Goal: Information Seeking & Learning: Learn about a topic

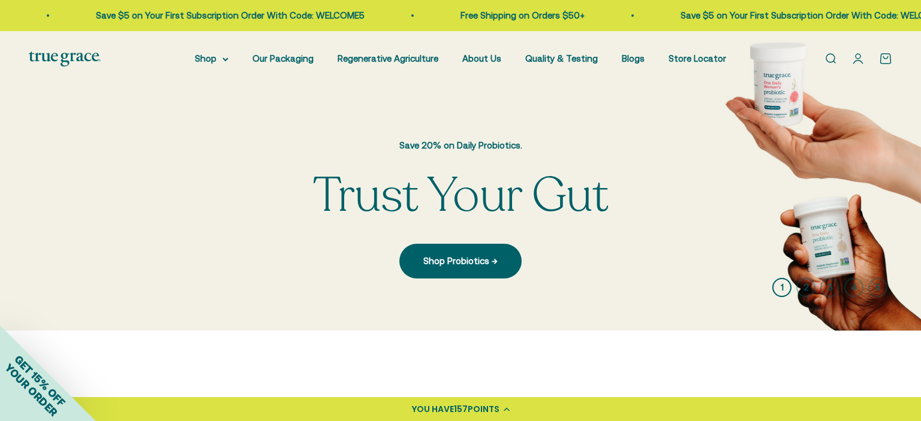
click at [857, 61] on link "Open account page" at bounding box center [857, 58] width 13 height 13
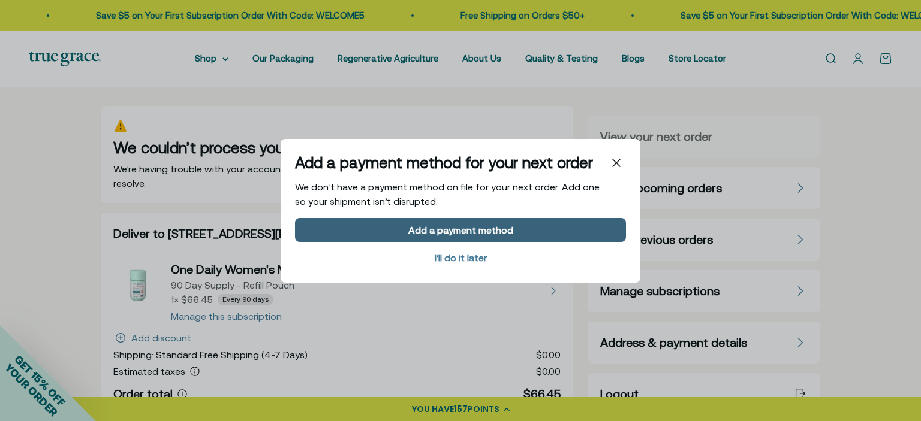
click at [478, 234] on div "Add a payment method" at bounding box center [460, 230] width 105 height 10
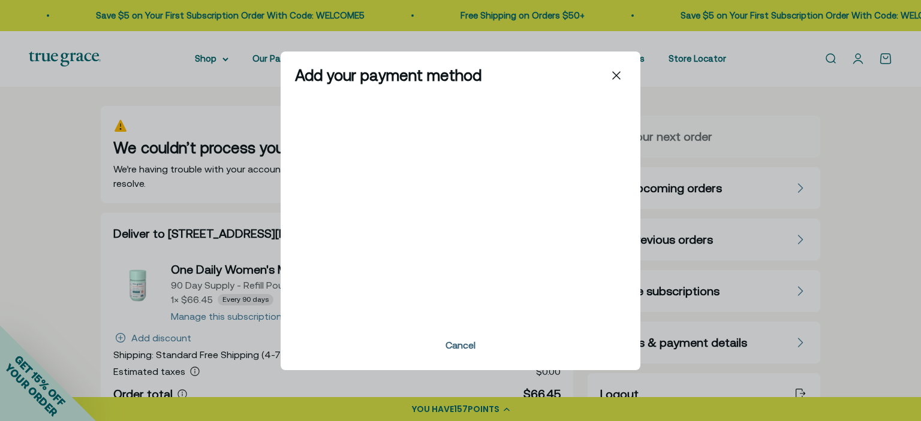
click at [382, 351] on span "Cancel" at bounding box center [460, 345] width 331 height 22
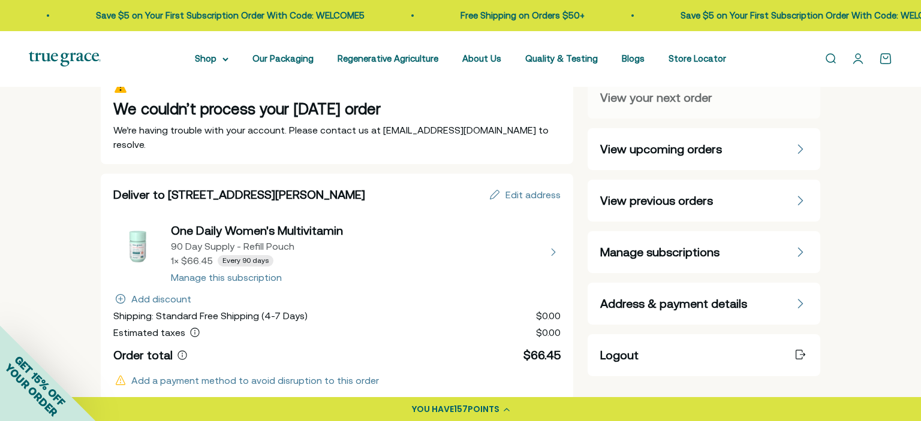
scroll to position [55, 0]
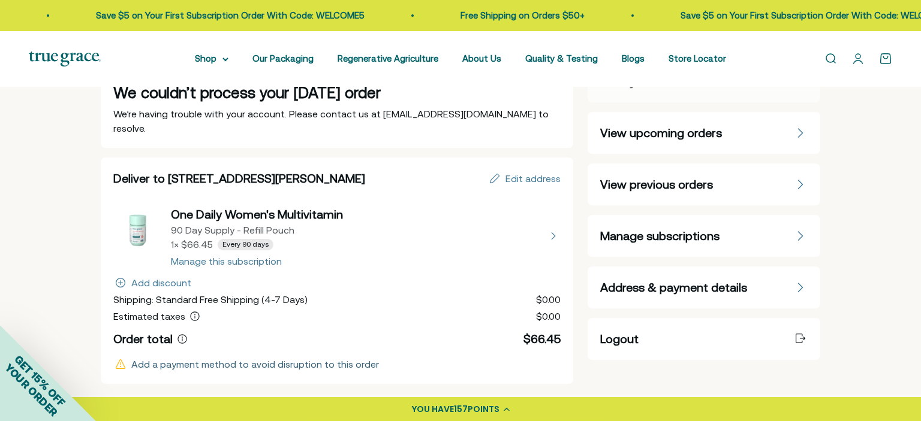
click at [314, 359] on span "Add a payment method to avoid disruption to this order" at bounding box center [255, 364] width 248 height 11
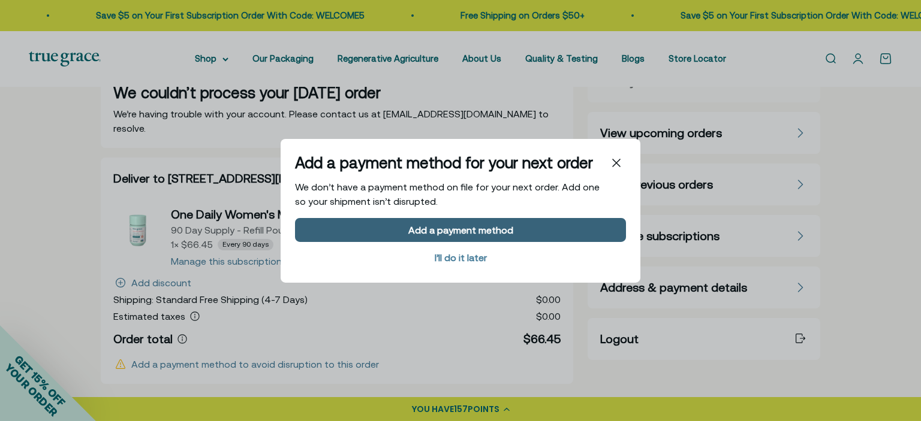
click at [447, 228] on div "Add a payment method" at bounding box center [460, 230] width 105 height 10
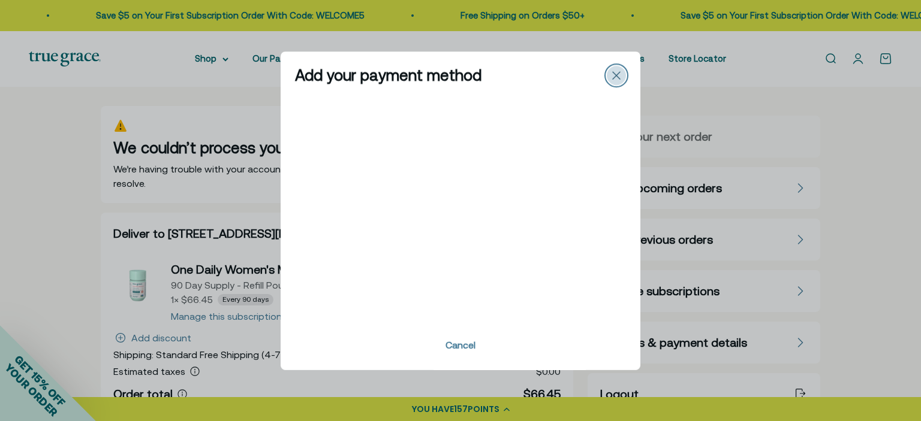
click at [618, 78] on icon "Close" at bounding box center [616, 75] width 7 height 7
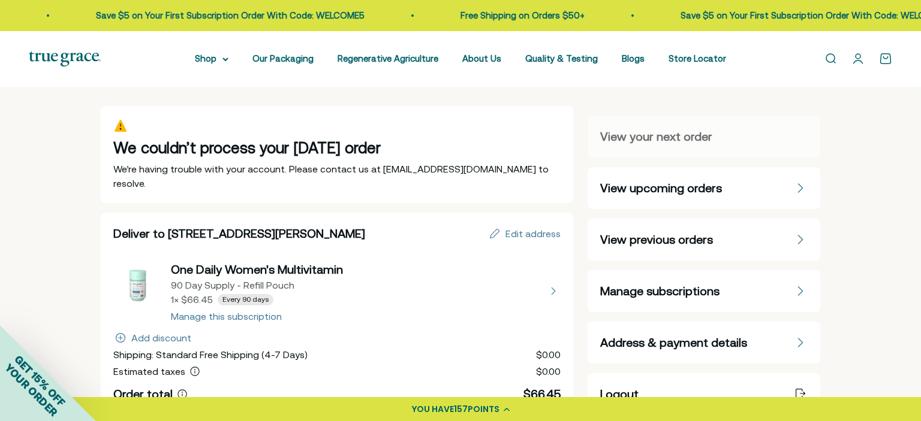
click at [859, 59] on link "Open account page" at bounding box center [857, 58] width 13 height 13
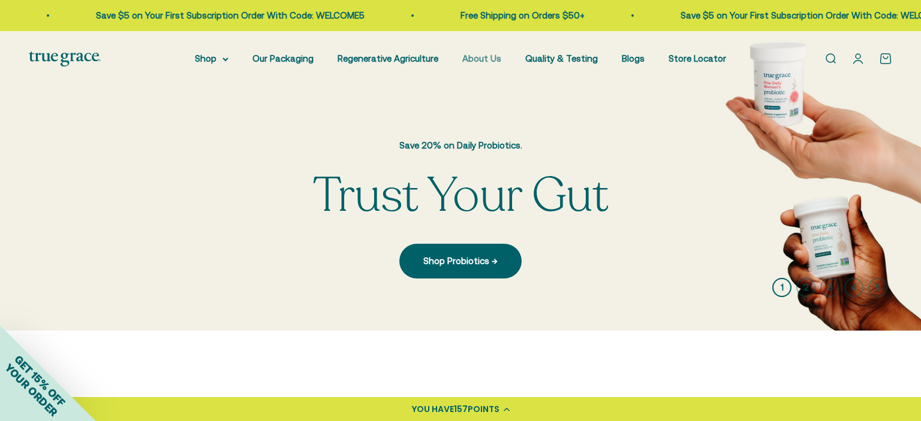
click at [486, 56] on link "About Us" at bounding box center [481, 58] width 39 height 10
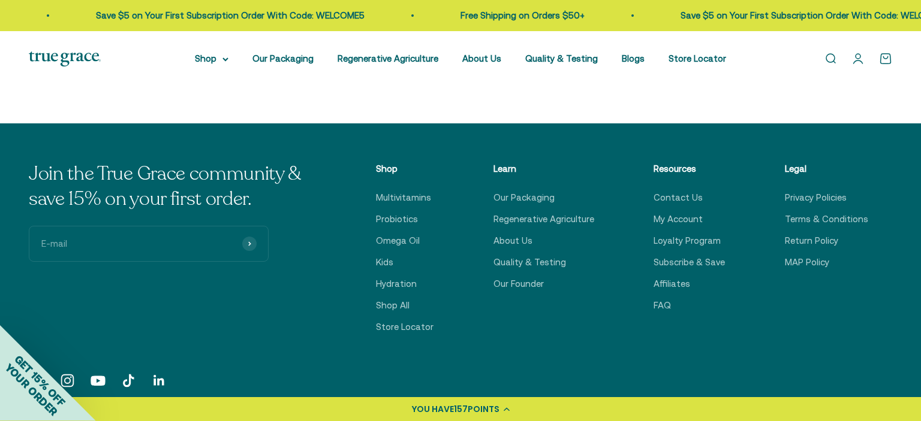
scroll to position [3010, 0]
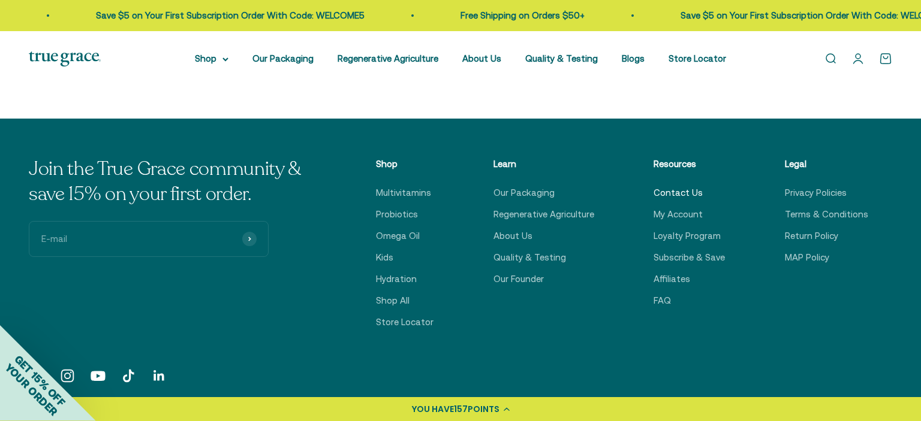
click at [670, 192] on link "Contact Us" at bounding box center [677, 193] width 49 height 14
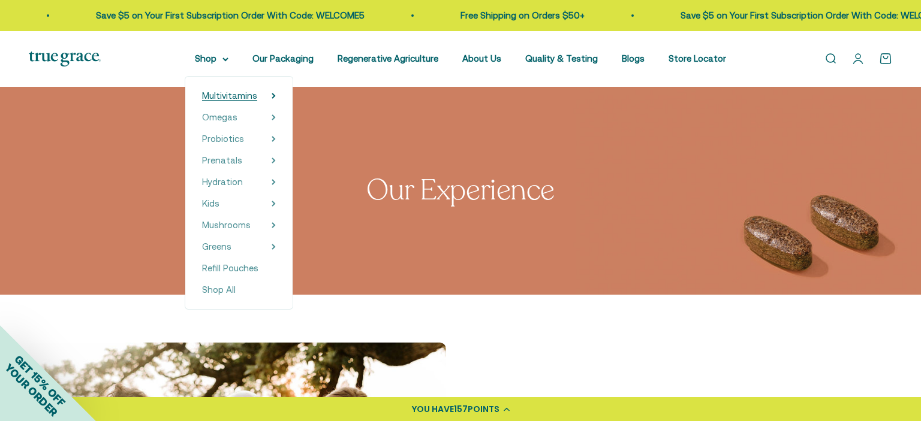
click at [239, 93] on span "Multivitamins" at bounding box center [229, 96] width 55 height 10
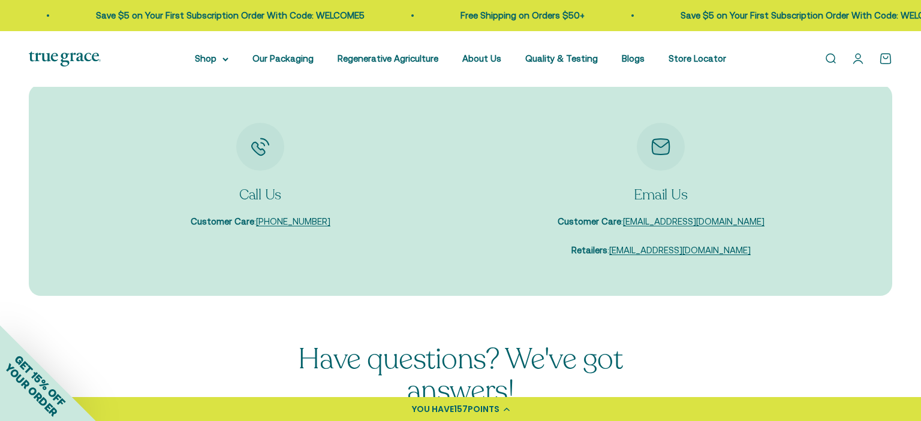
scroll to position [135, 0]
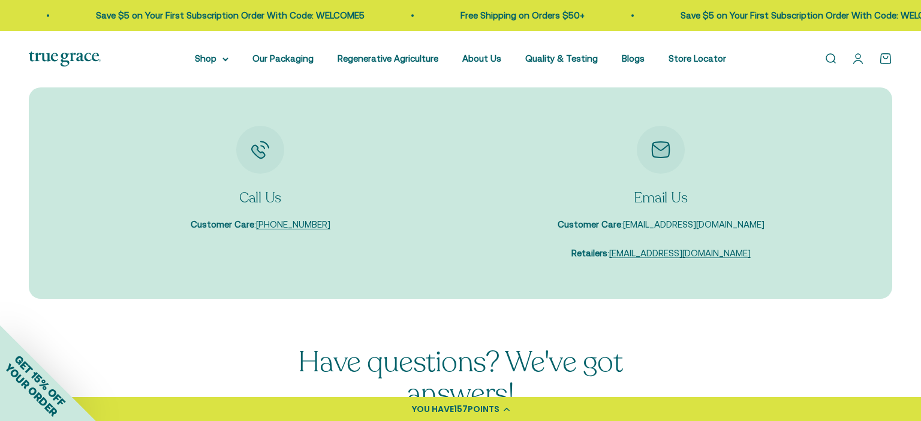
click at [710, 224] on link "[EMAIL_ADDRESS][DOMAIN_NAME]" at bounding box center [693, 224] width 141 height 10
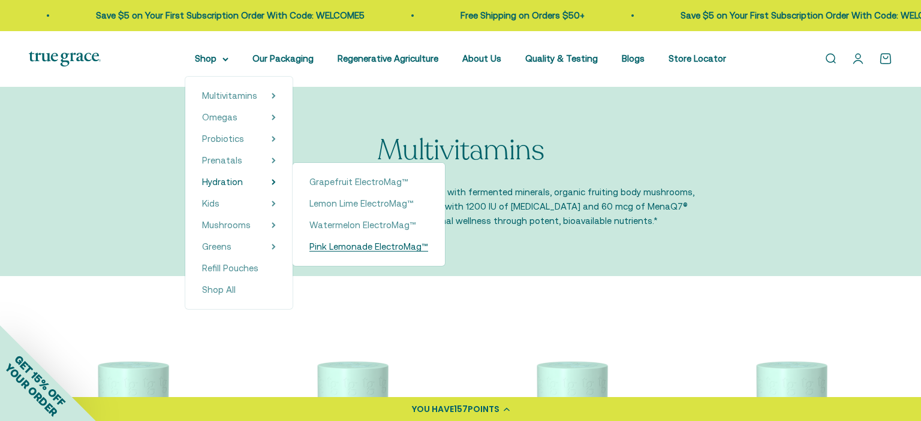
click at [339, 251] on span "Pink Lemonade ElectroMag™" at bounding box center [368, 247] width 119 height 10
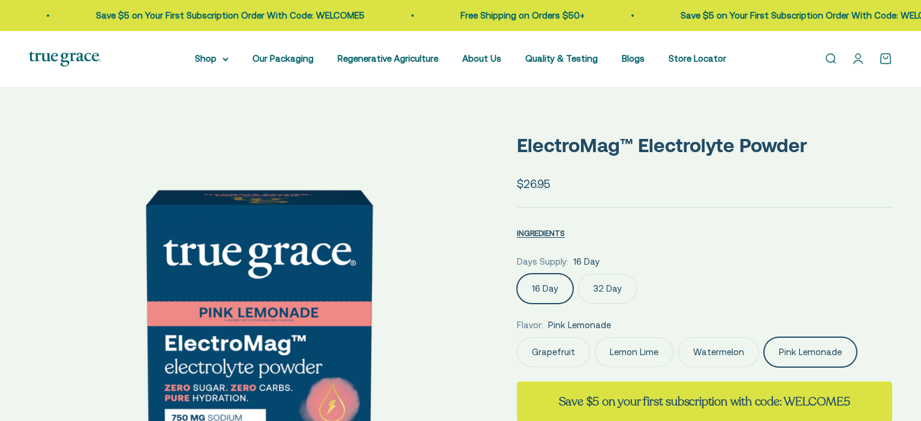
scroll to position [0, 155]
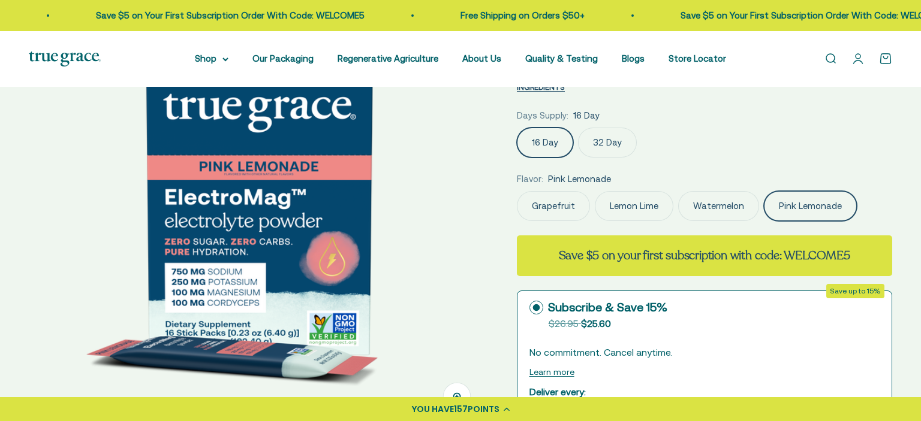
select select "3"
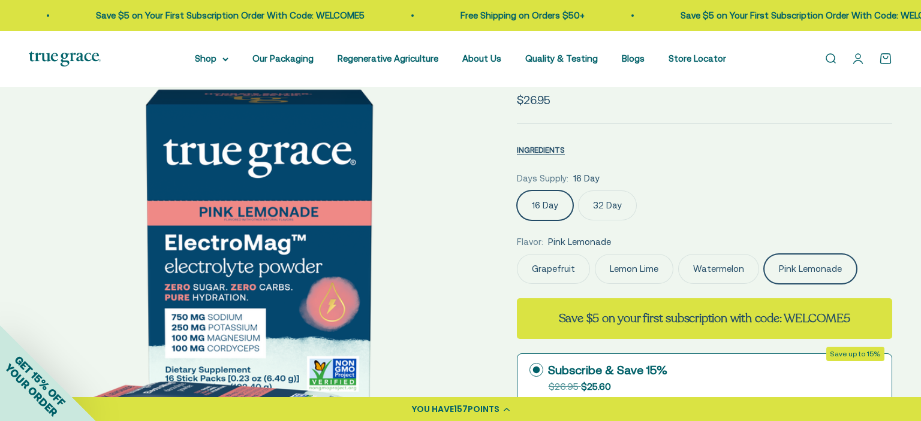
scroll to position [0, 0]
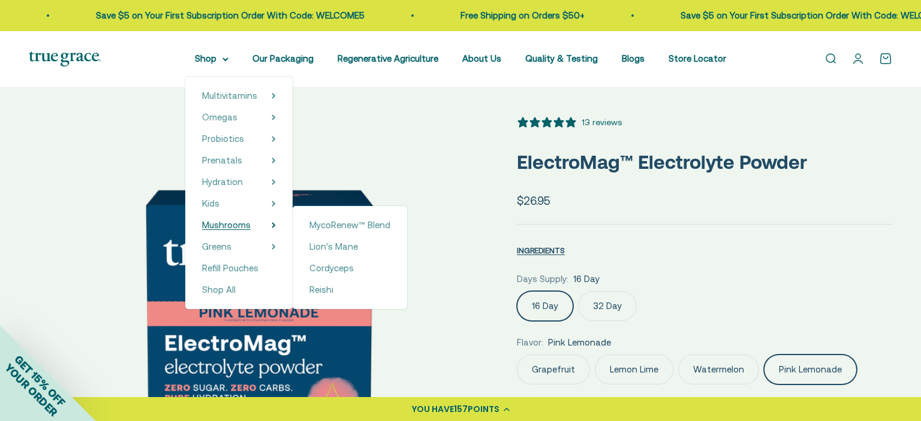
click at [237, 225] on span "Mushrooms" at bounding box center [226, 225] width 49 height 10
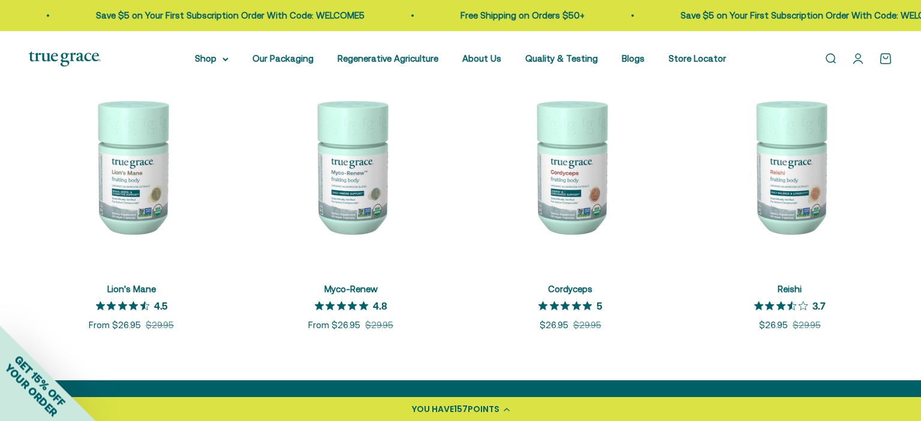
scroll to position [279, 0]
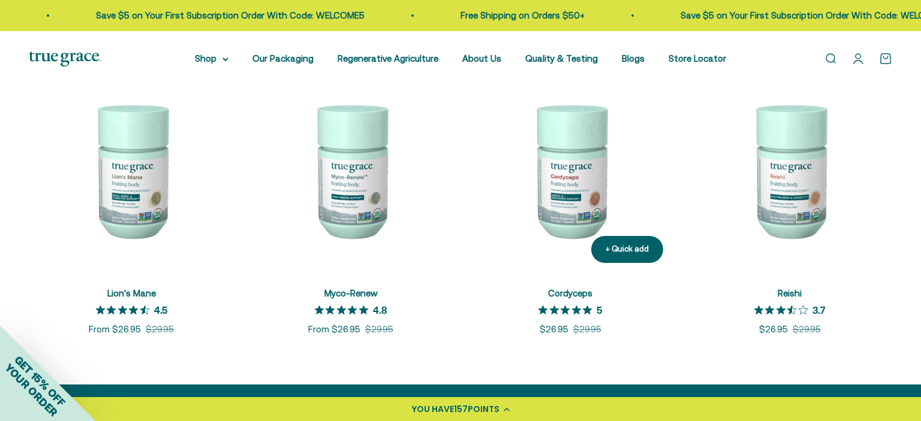
click at [574, 155] on img at bounding box center [570, 170] width 205 height 205
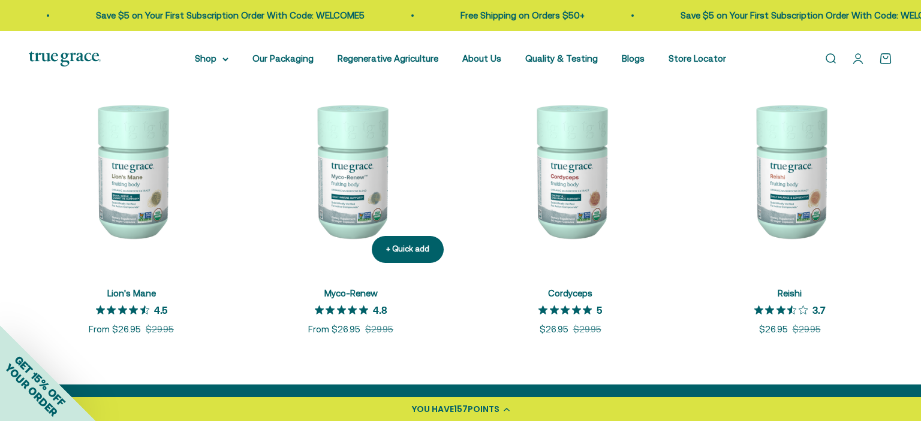
click at [318, 171] on img at bounding box center [350, 170] width 205 height 205
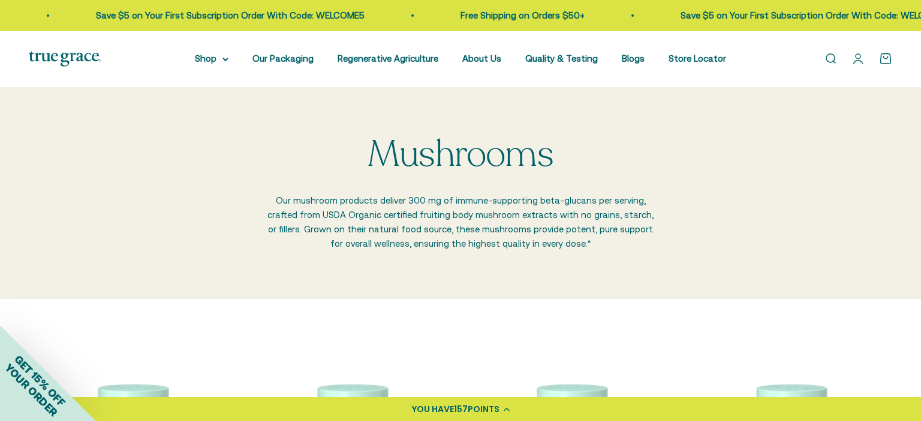
click at [606, 133] on div "Mushrooms Our mushroom products deliver 300 mg of immune-supporting beta-glucan…" at bounding box center [460, 193] width 921 height 212
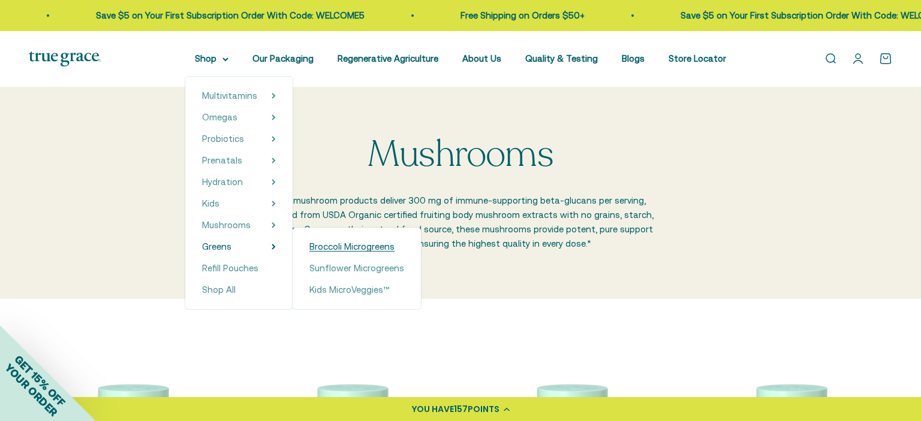
click at [329, 244] on span "Broccoli Microgreens" at bounding box center [351, 247] width 85 height 10
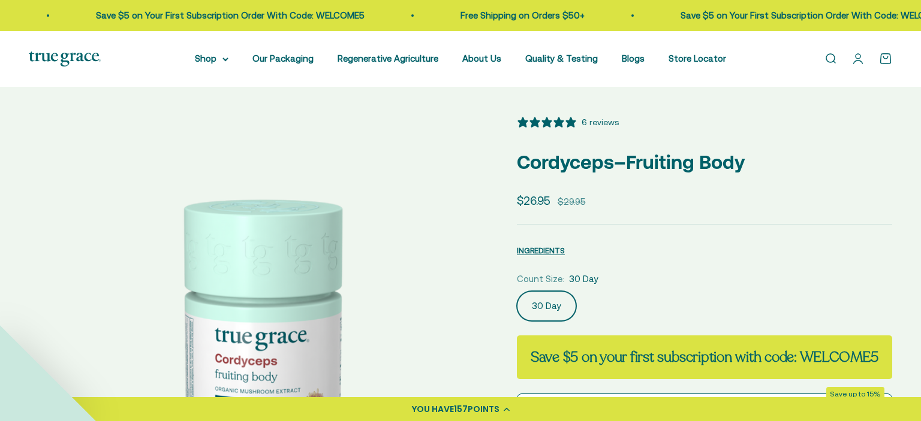
select select "3"
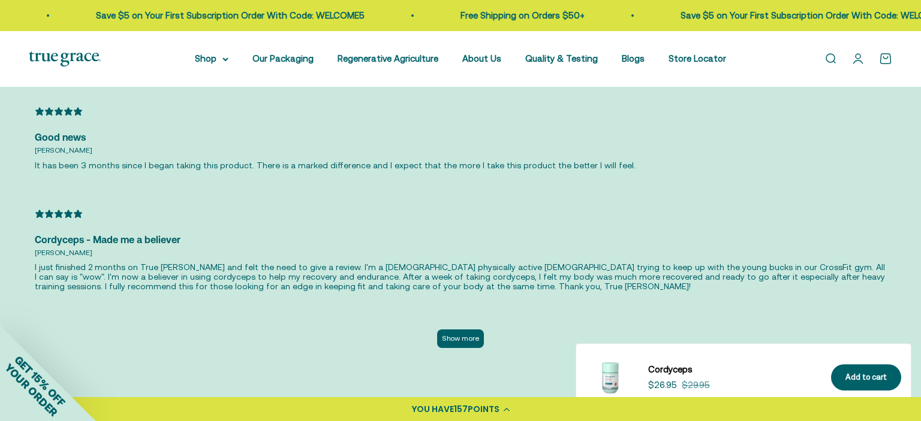
scroll to position [2763, 0]
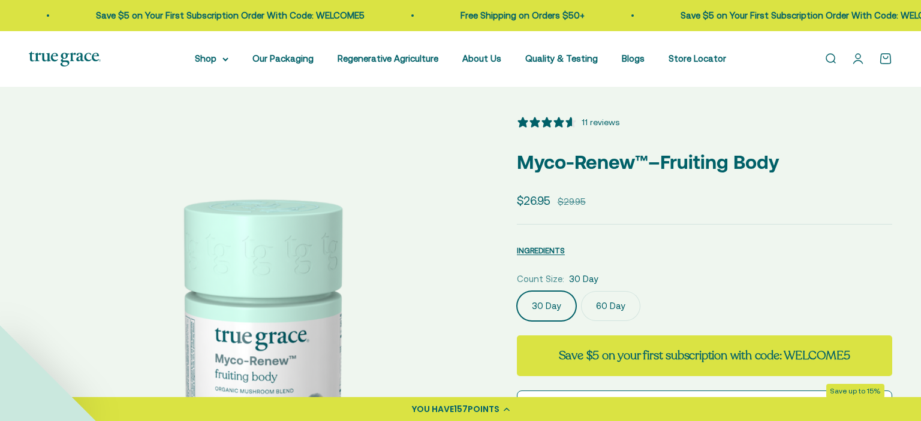
select select "3"
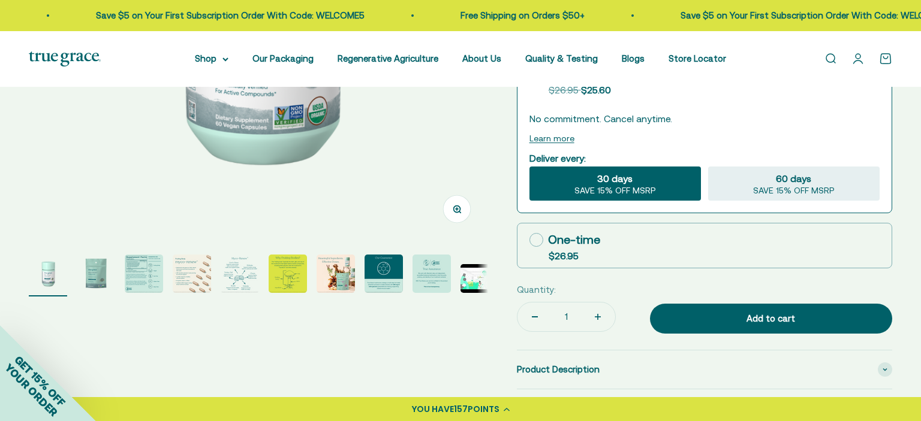
scroll to position [386, 0]
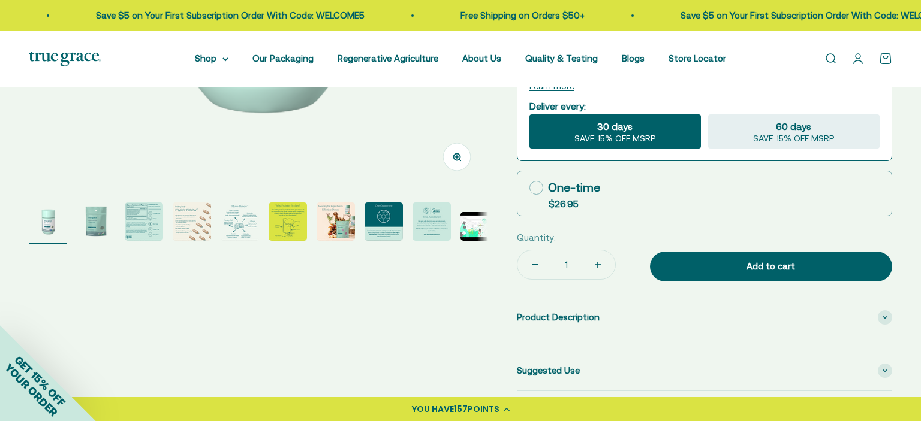
click at [190, 227] on img "Go to item 4" at bounding box center [192, 222] width 38 height 38
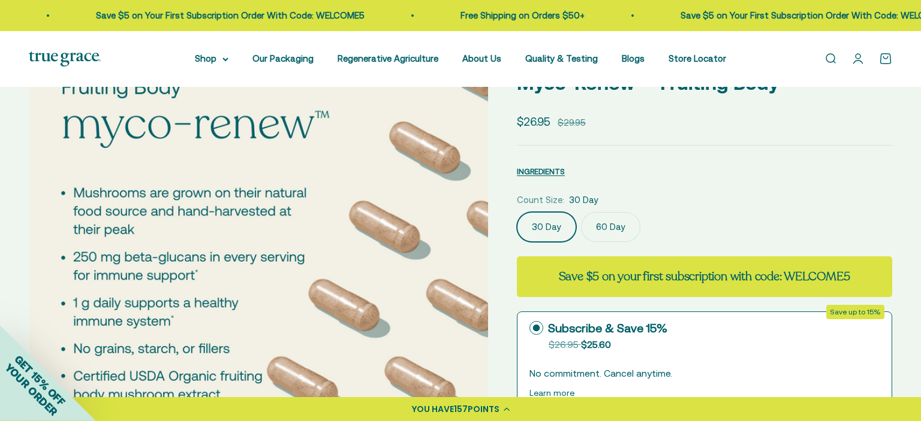
scroll to position [116, 0]
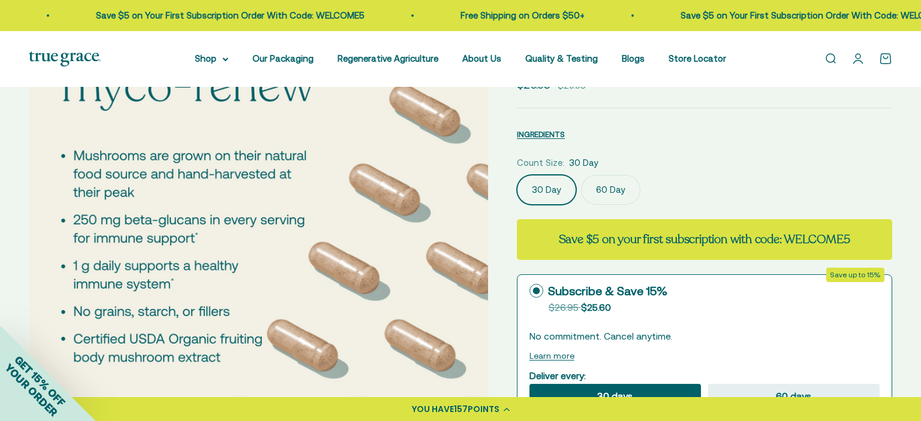
click at [363, 147] on img at bounding box center [258, 228] width 459 height 459
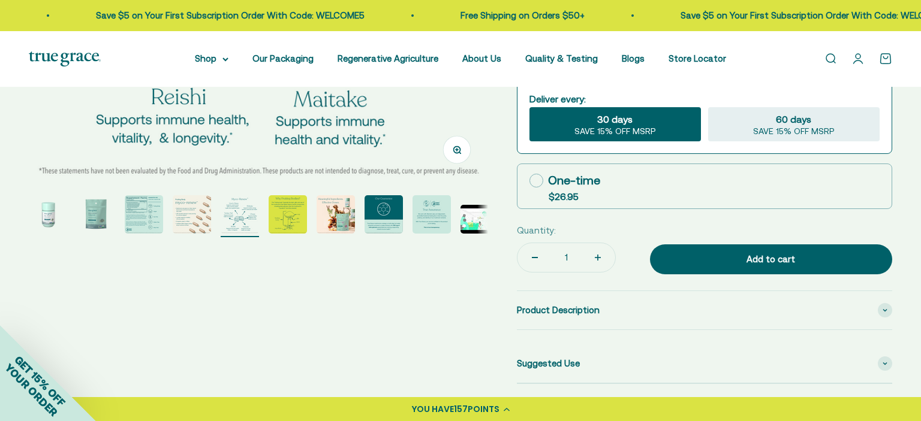
scroll to position [393, 0]
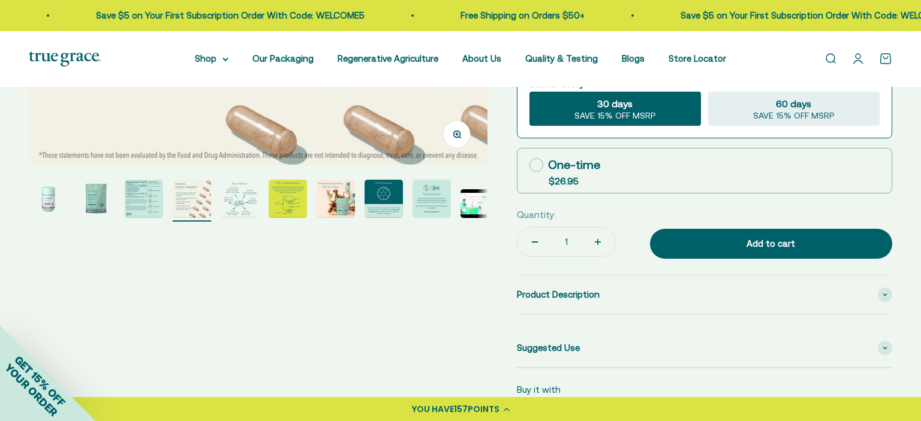
scroll to position [0, 1420]
click at [456, 137] on icon "button" at bounding box center [457, 134] width 8 height 8
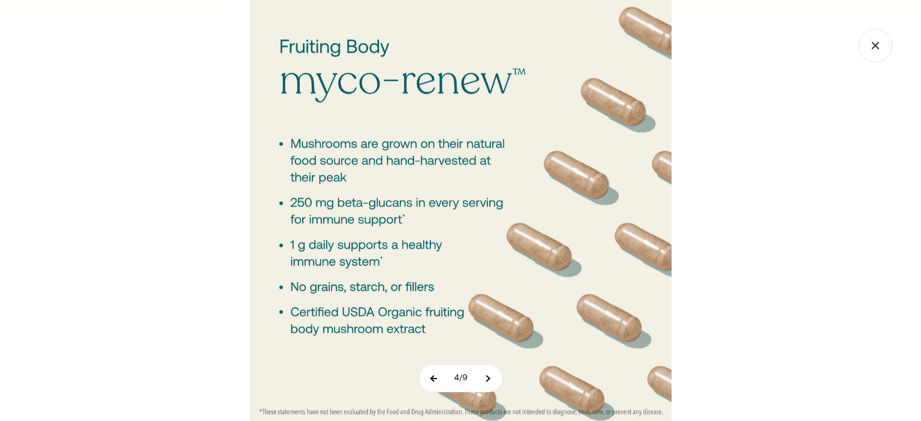
click at [435, 385] on button at bounding box center [434, 378] width 30 height 27
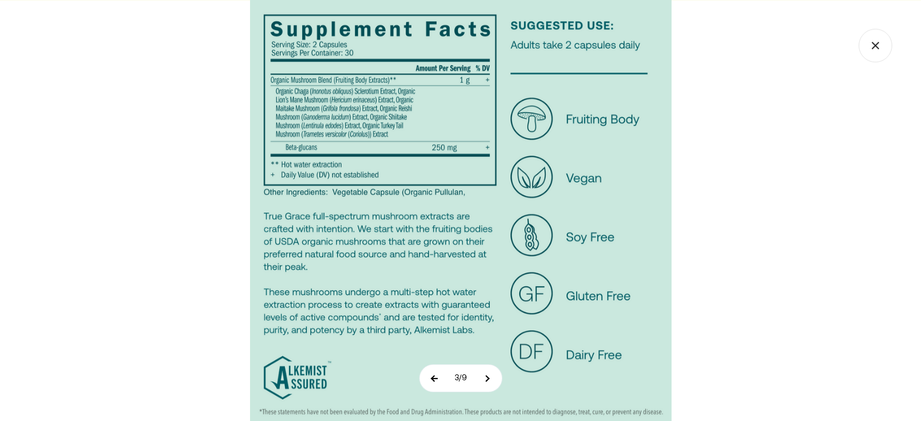
click at [435, 385] on button at bounding box center [435, 378] width 30 height 27
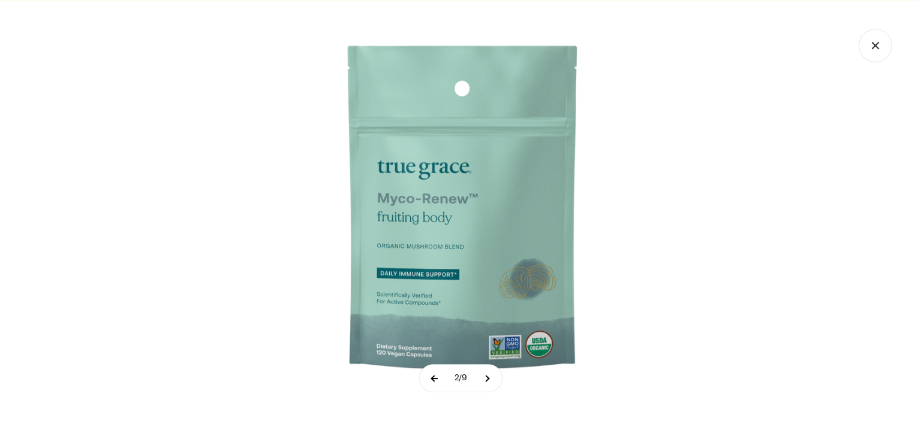
click at [435, 385] on button at bounding box center [435, 378] width 30 height 27
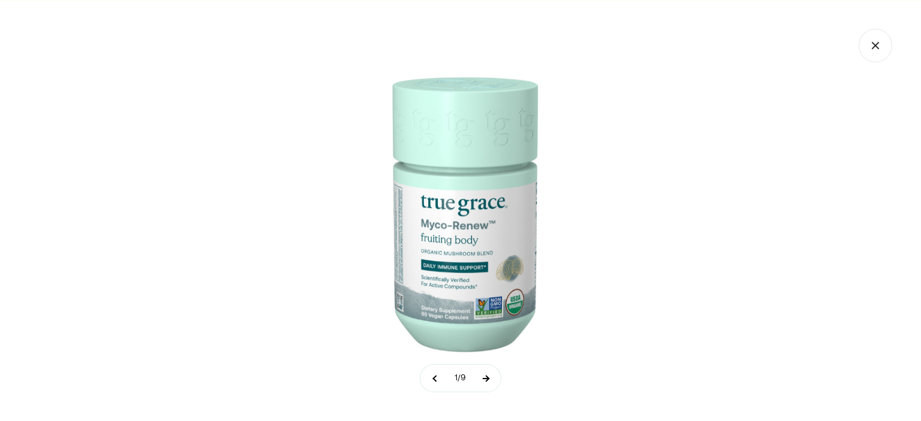
click at [492, 377] on button at bounding box center [486, 378] width 30 height 27
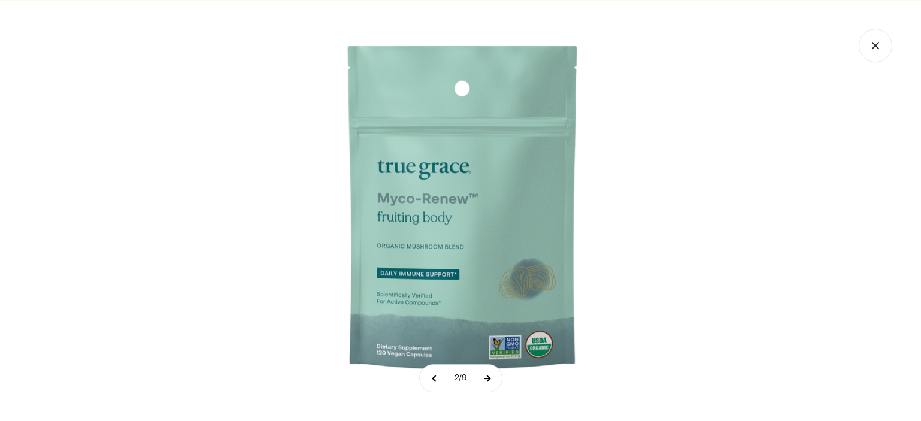
click at [492, 377] on button at bounding box center [487, 378] width 30 height 27
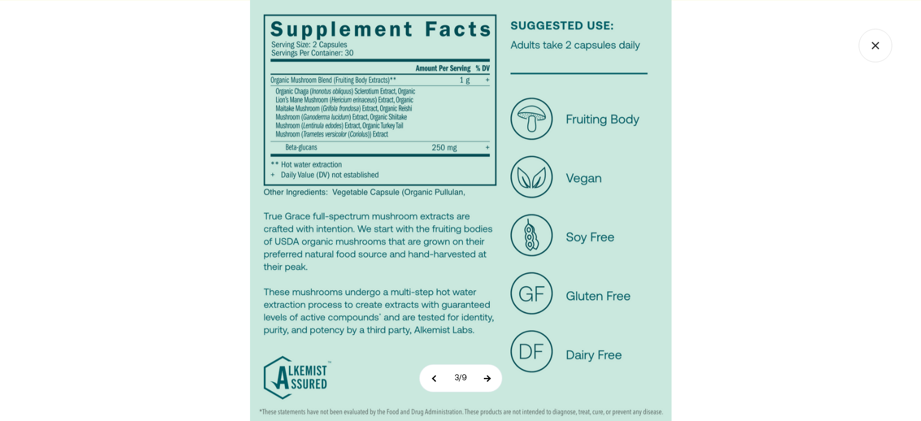
click at [488, 380] on button at bounding box center [487, 378] width 30 height 27
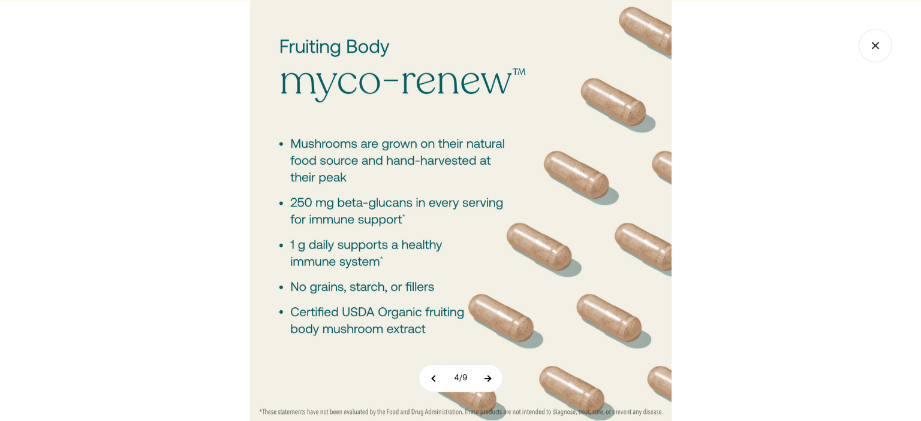
click at [488, 380] on button at bounding box center [487, 378] width 30 height 27
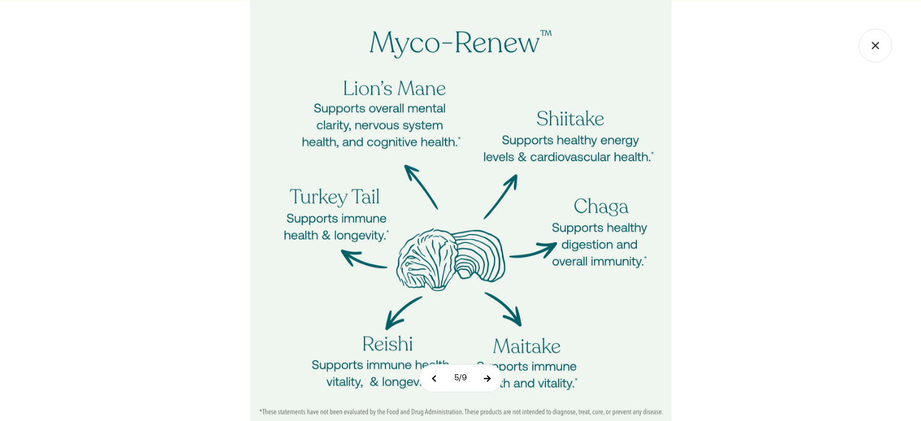
click at [486, 382] on button at bounding box center [487, 378] width 30 height 27
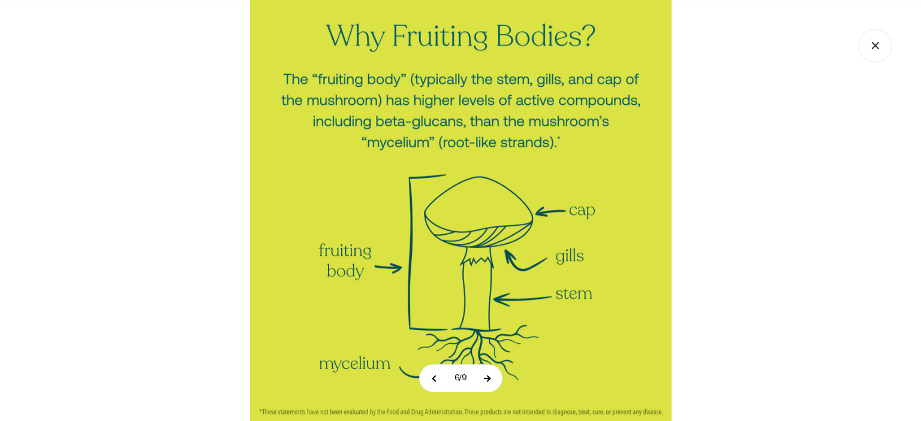
click at [486, 382] on button at bounding box center [487, 378] width 30 height 27
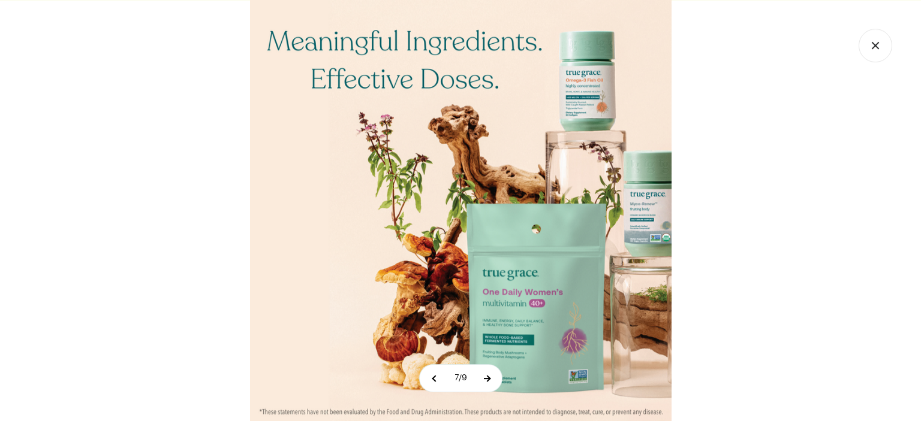
click at [486, 382] on button at bounding box center [487, 378] width 30 height 27
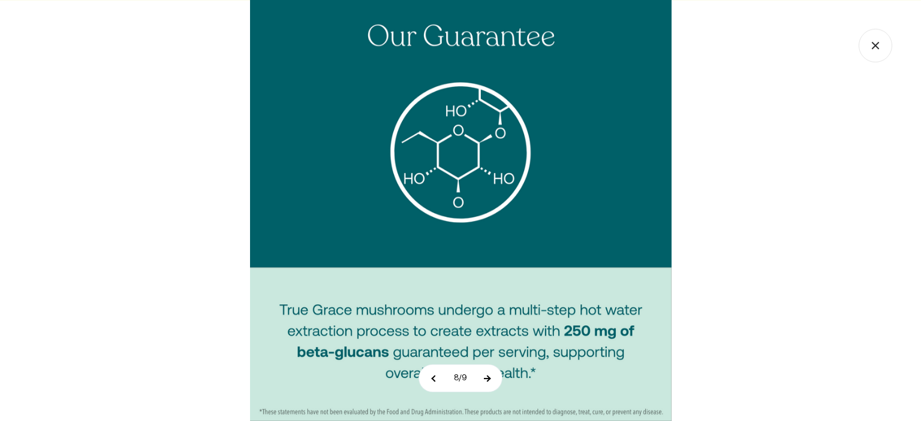
click at [486, 382] on button at bounding box center [487, 378] width 30 height 27
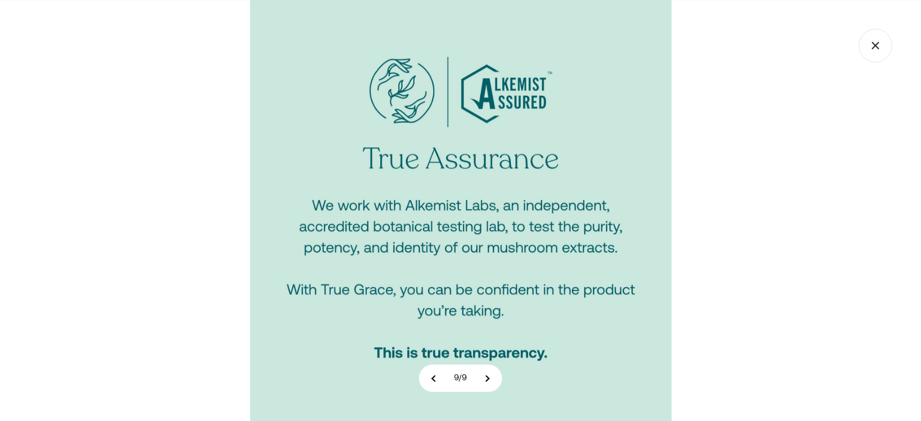
click at [870, 46] on icon "Close gallery" at bounding box center [875, 46] width 34 height 34
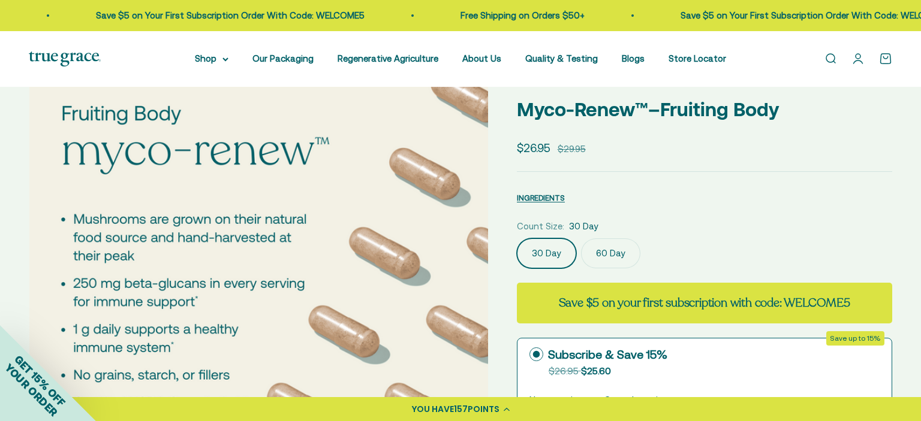
scroll to position [0, 0]
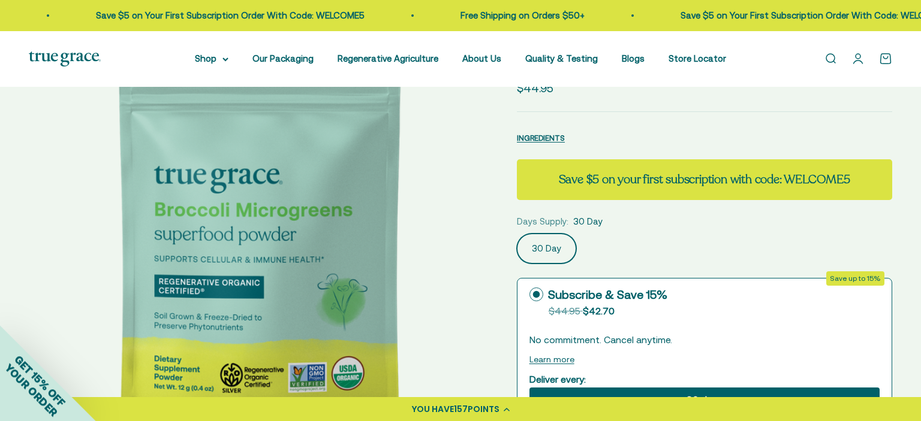
select select "3"
